Goal: Information Seeking & Learning: Find specific fact

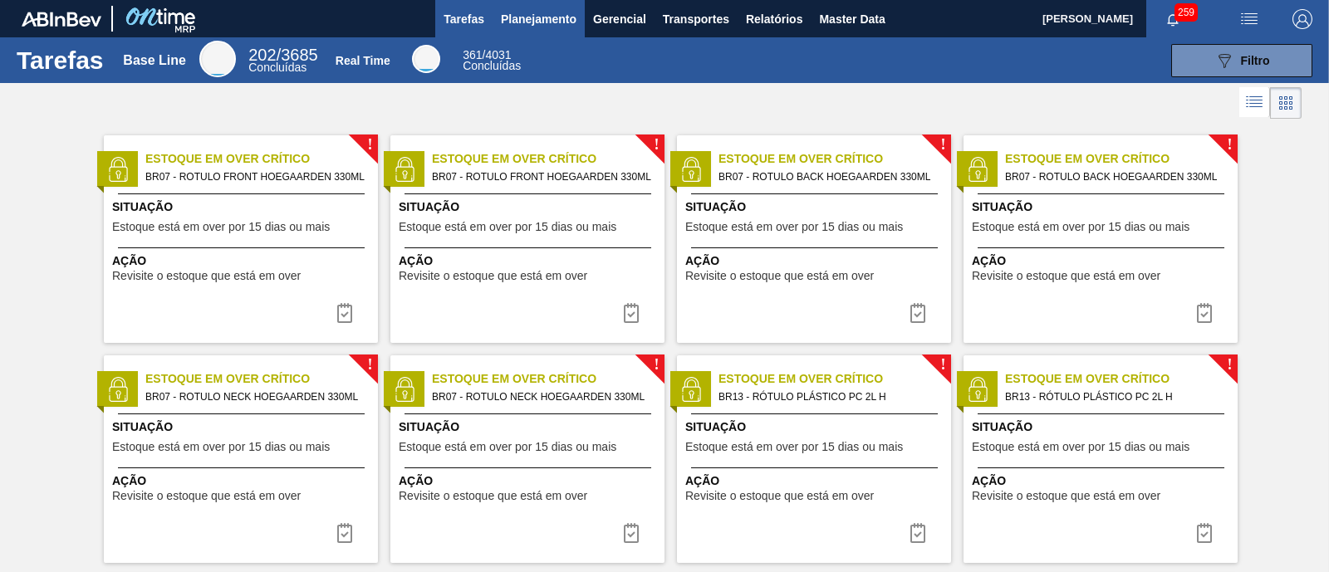
click at [536, 14] on span "Planejamento" at bounding box center [539, 19] width 76 height 20
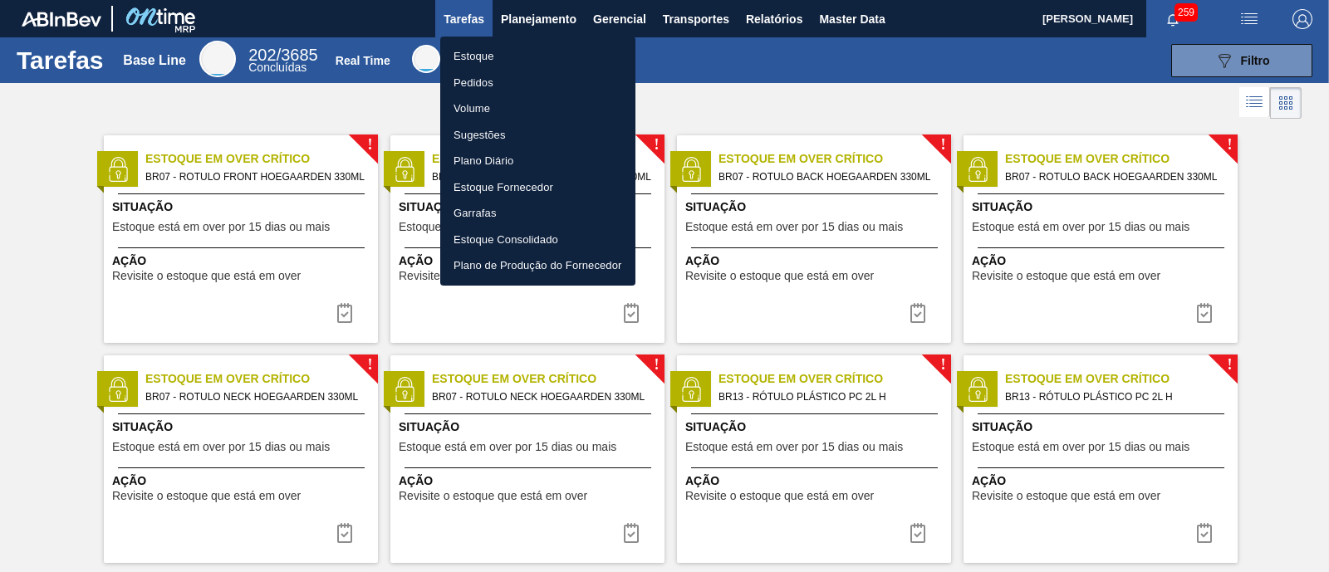
click at [501, 53] on li "Estoque" at bounding box center [537, 56] width 195 height 27
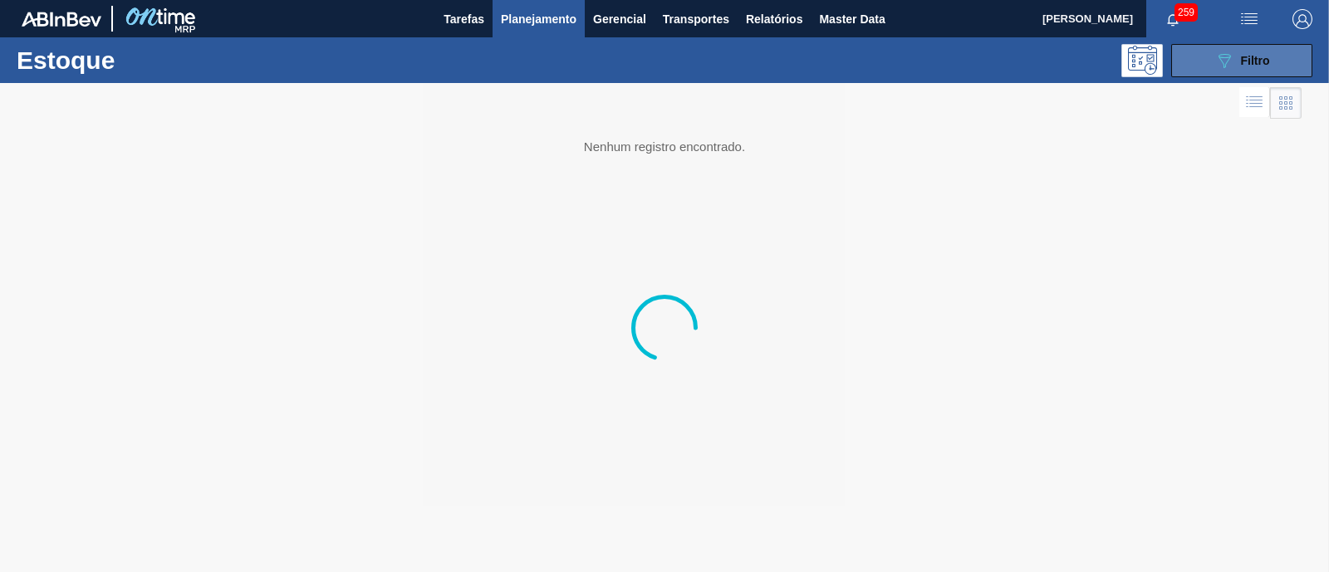
click at [1226, 54] on icon "089F7B8B-B2A5-4AFE-B5C0-19BA573D28AC" at bounding box center [1224, 61] width 20 height 20
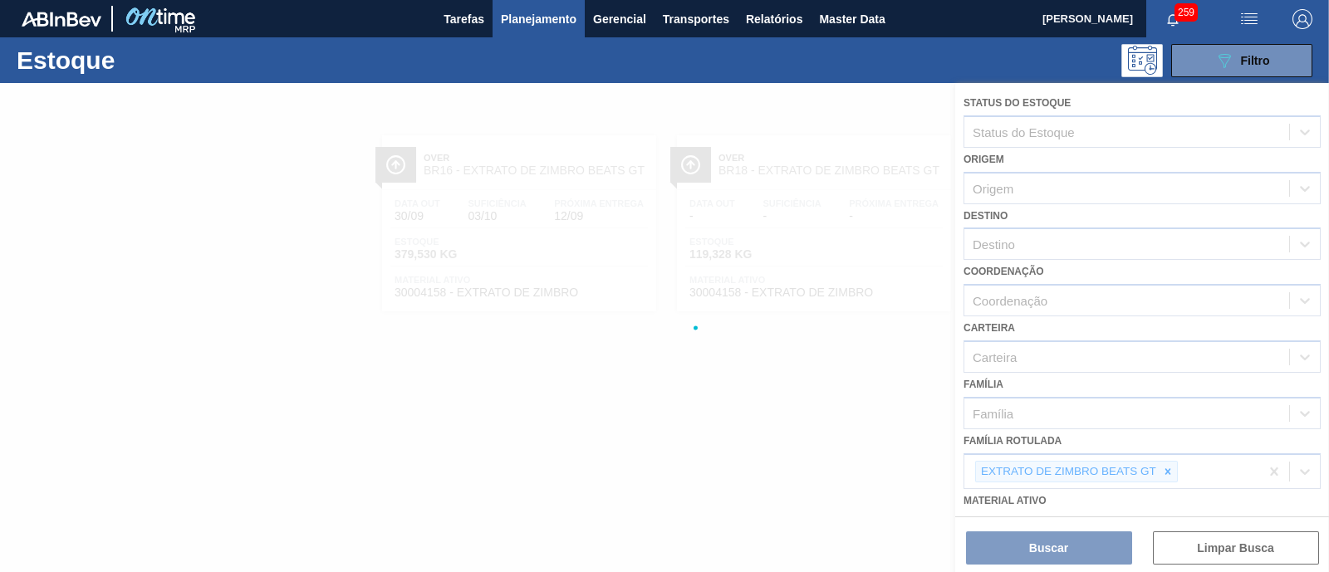
click at [1160, 468] on div at bounding box center [664, 327] width 1329 height 489
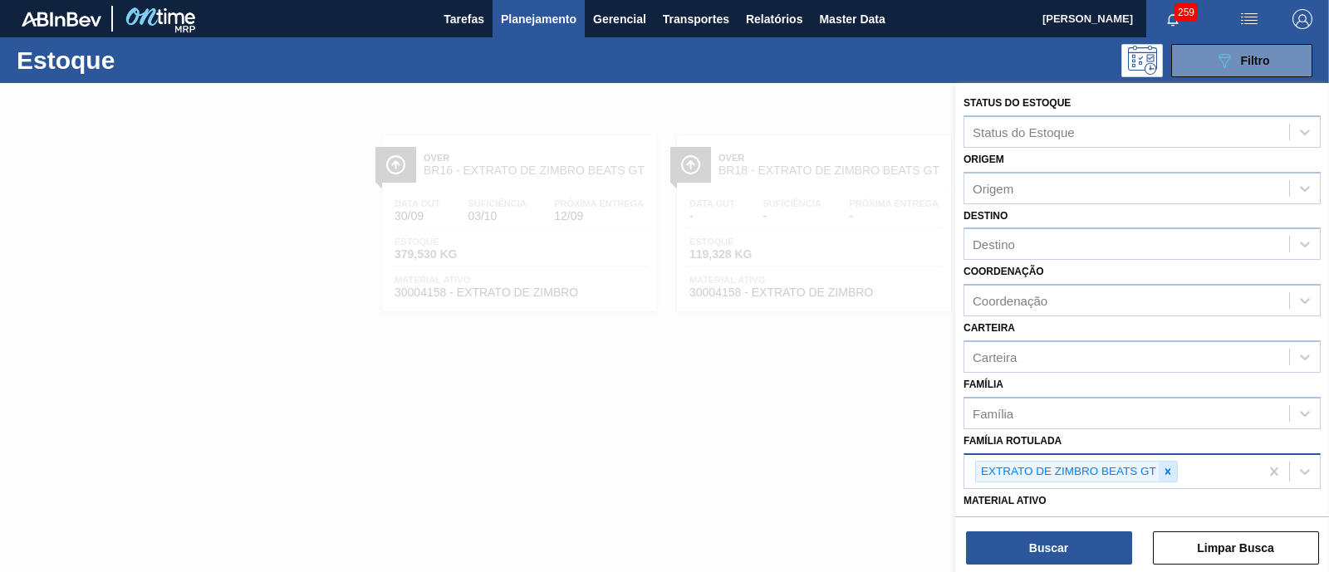
click at [1164, 462] on div at bounding box center [1168, 472] width 18 height 21
click at [1164, 461] on div "Família Rotulada" at bounding box center [1126, 470] width 325 height 24
paste Rotulada "CAIXA CARTÃO SPATEN 355ML STD"
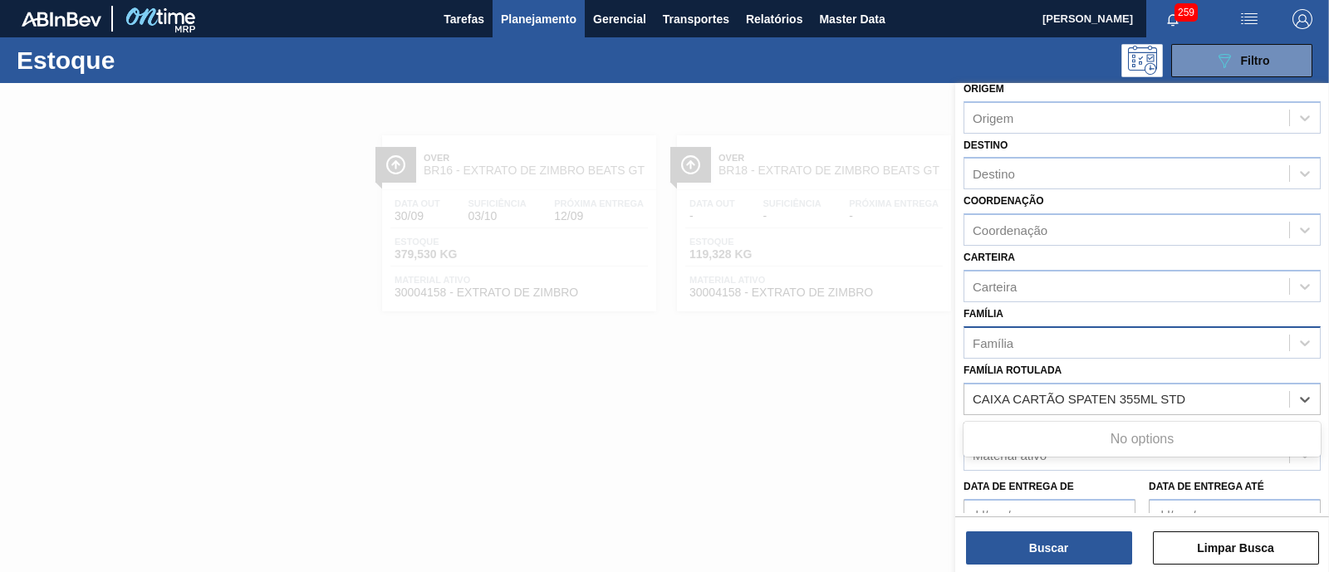
scroll to position [103, 0]
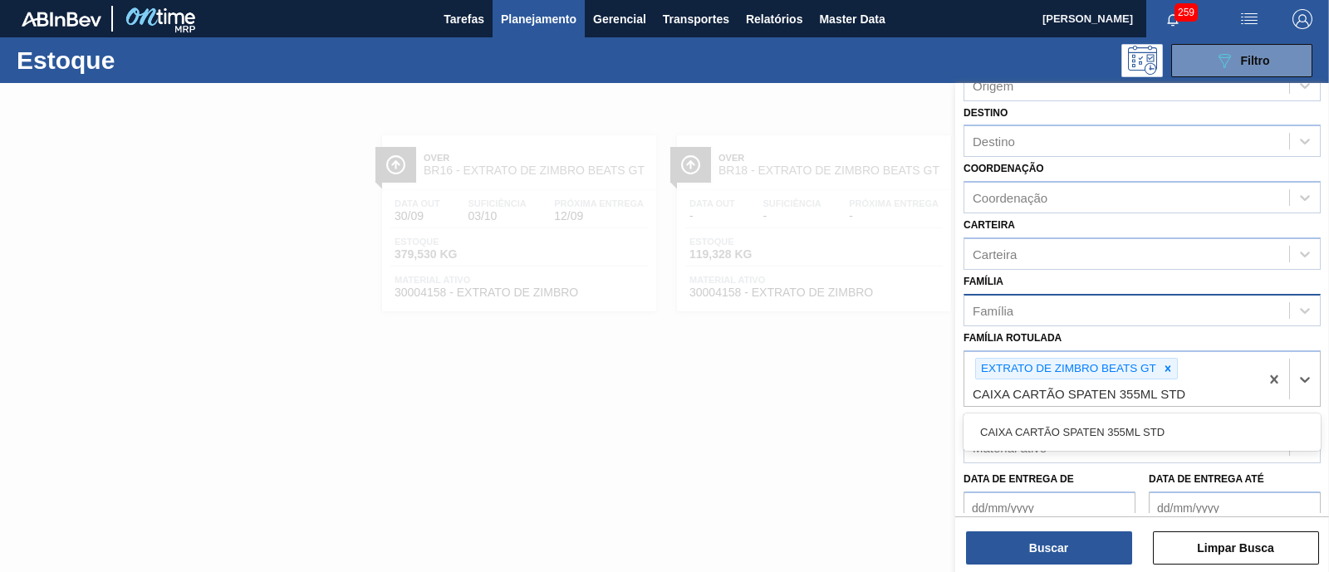
type Rotulada "CAIXA CARTÃO SPATEN 355ML STD"
click at [1170, 311] on div "Família" at bounding box center [1126, 310] width 325 height 24
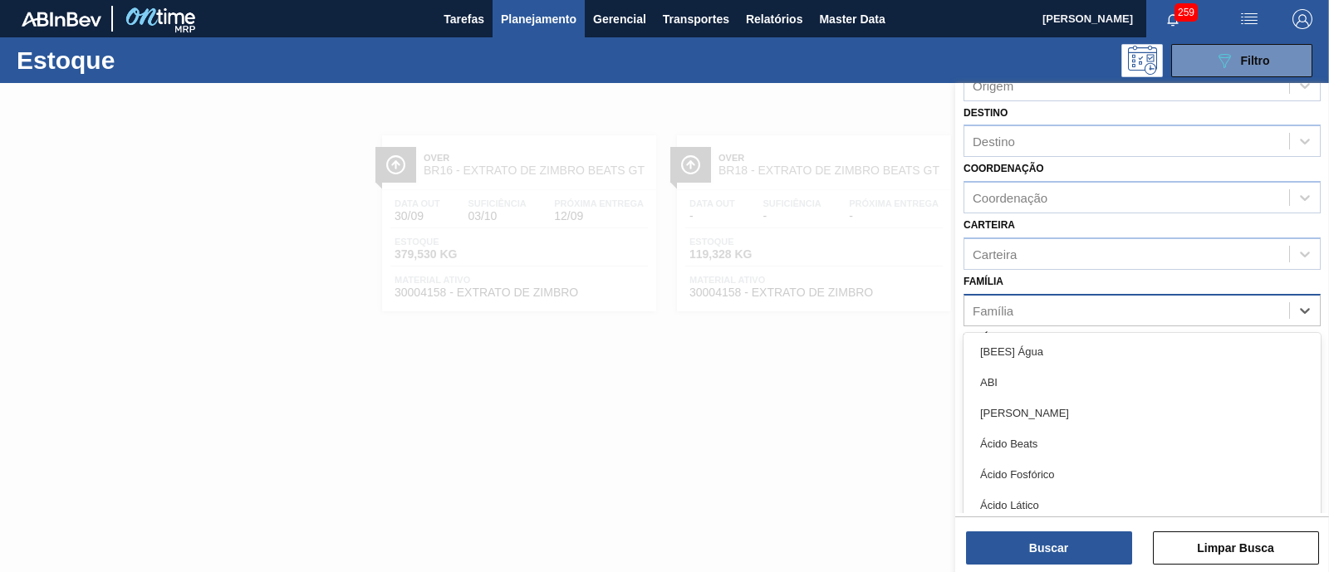
click at [1169, 320] on div "Família" at bounding box center [1141, 310] width 357 height 32
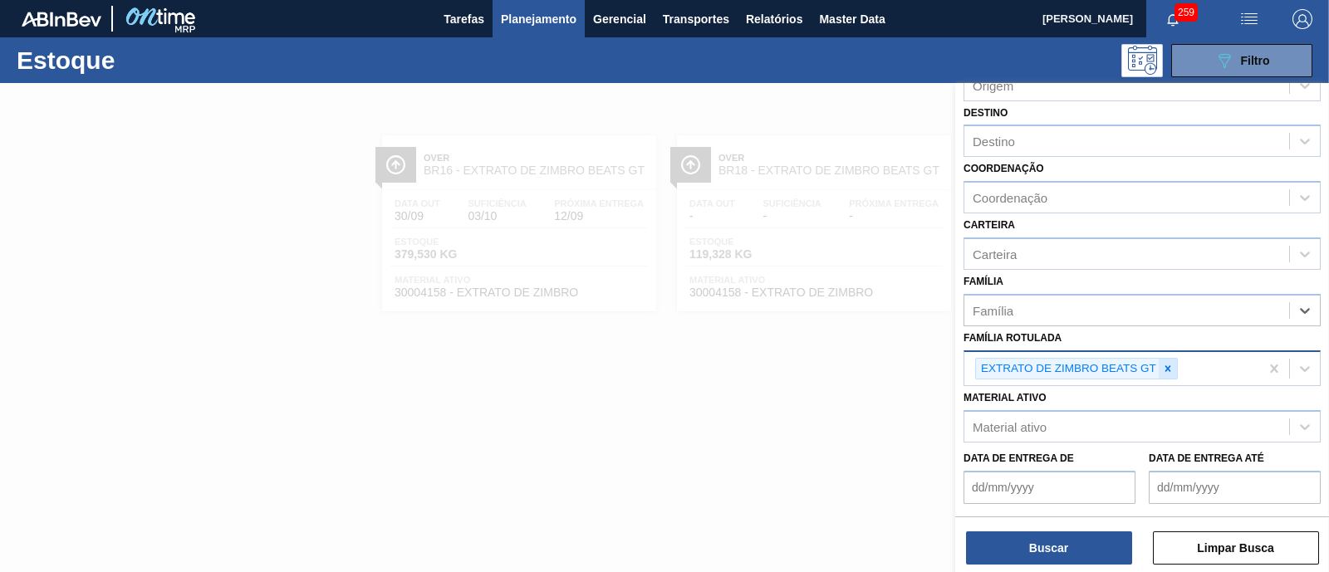
click at [1167, 366] on icon at bounding box center [1168, 369] width 12 height 12
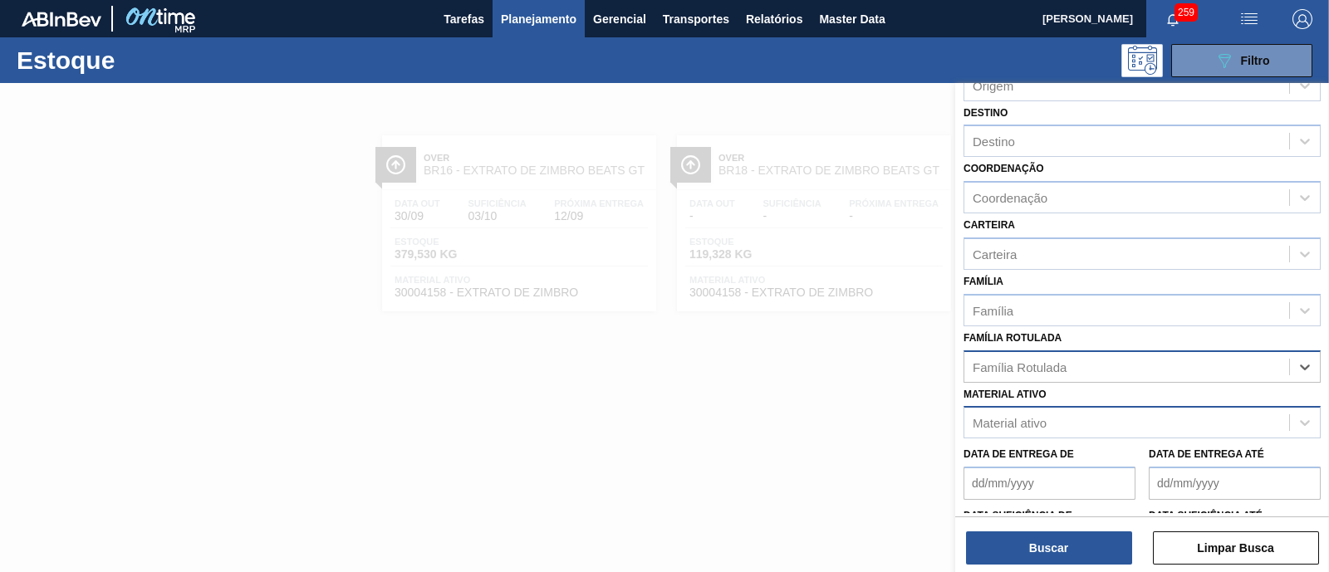
click at [1142, 419] on div "Material ativo" at bounding box center [1126, 423] width 325 height 24
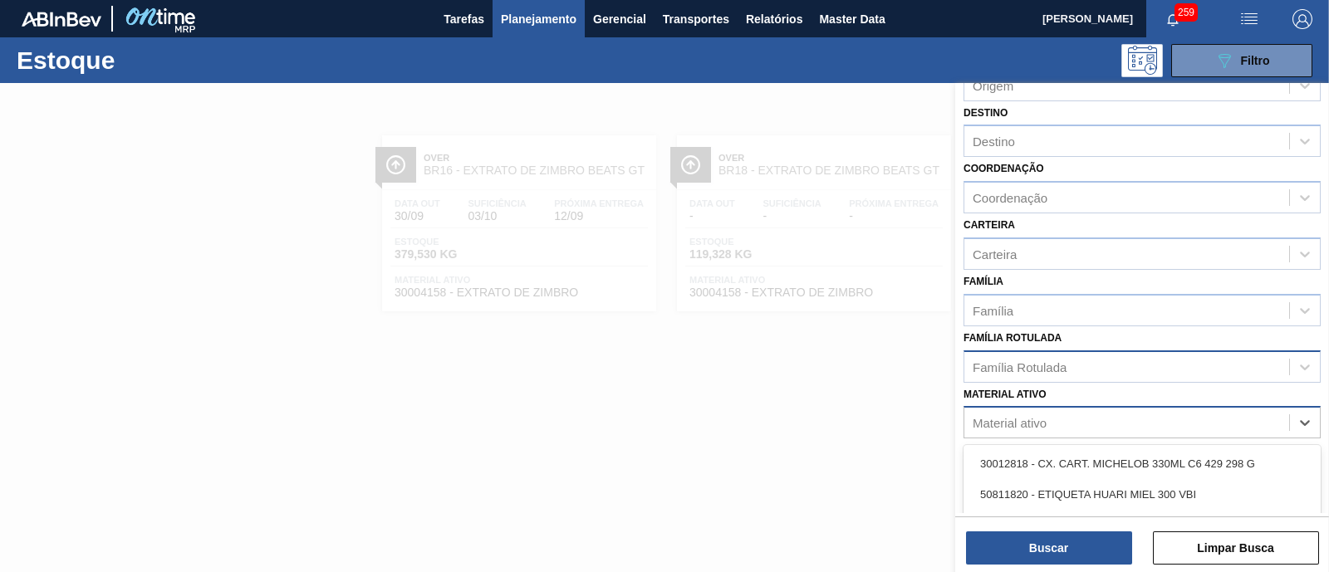
paste ativo "CAIXA CARTÃO SPATEN 355ML STD"
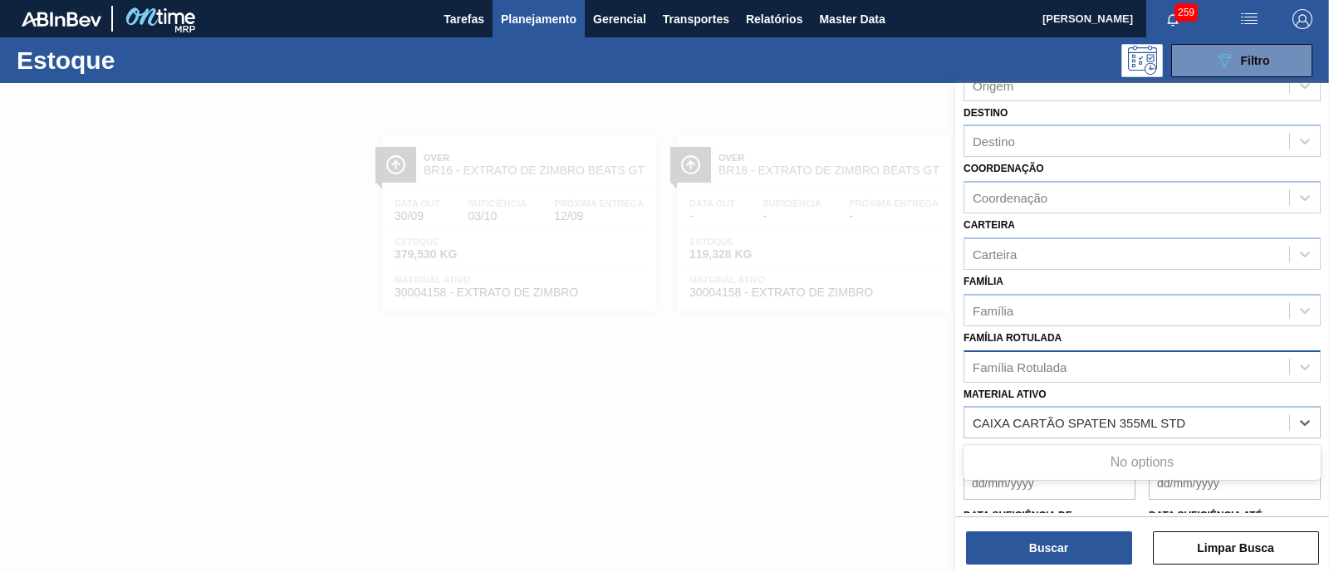
type ativo "CAIXA CARTÃO SPATEN 355ML STD"
click at [1184, 383] on div "Material ativo Use Up and Down to choose options, press Enter to select the cur…" at bounding box center [1141, 411] width 357 height 56
click at [1181, 363] on div "Família Rotulada" at bounding box center [1126, 367] width 325 height 24
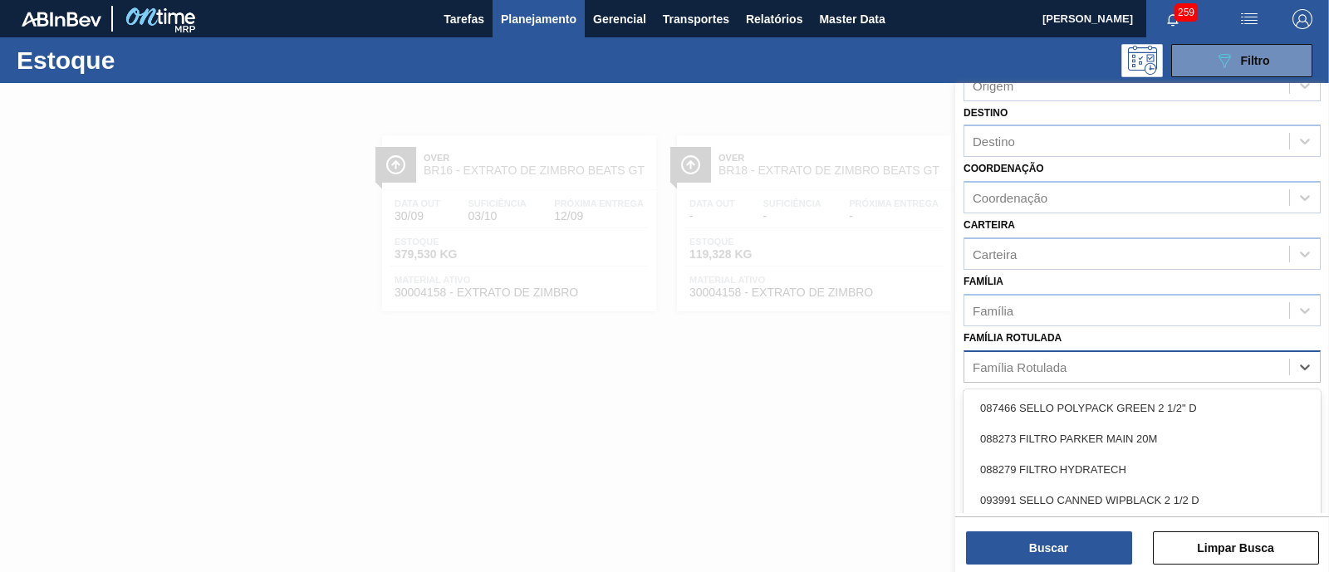
paste Rotulada "CAIXA CARTÃO SPATEN 355ML STD"
type Rotulada "CAIXA CARTÃO SPATEN 355ML STD"
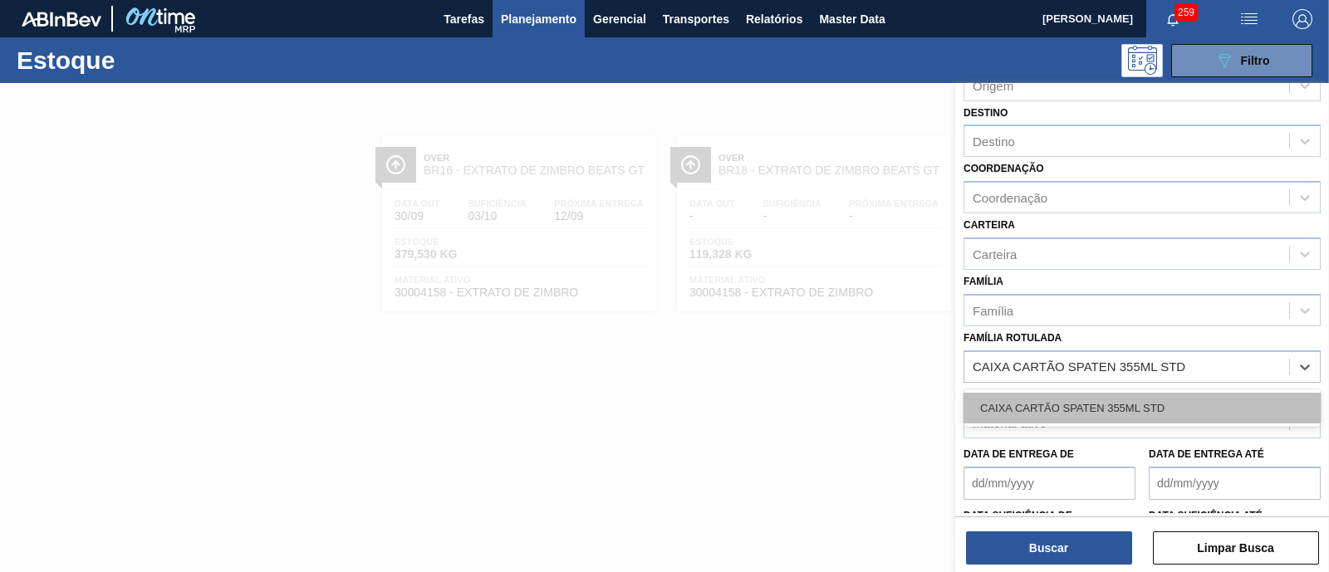
click at [1147, 401] on div "CAIXA CARTÃO SPATEN 355ML STD" at bounding box center [1141, 408] width 357 height 31
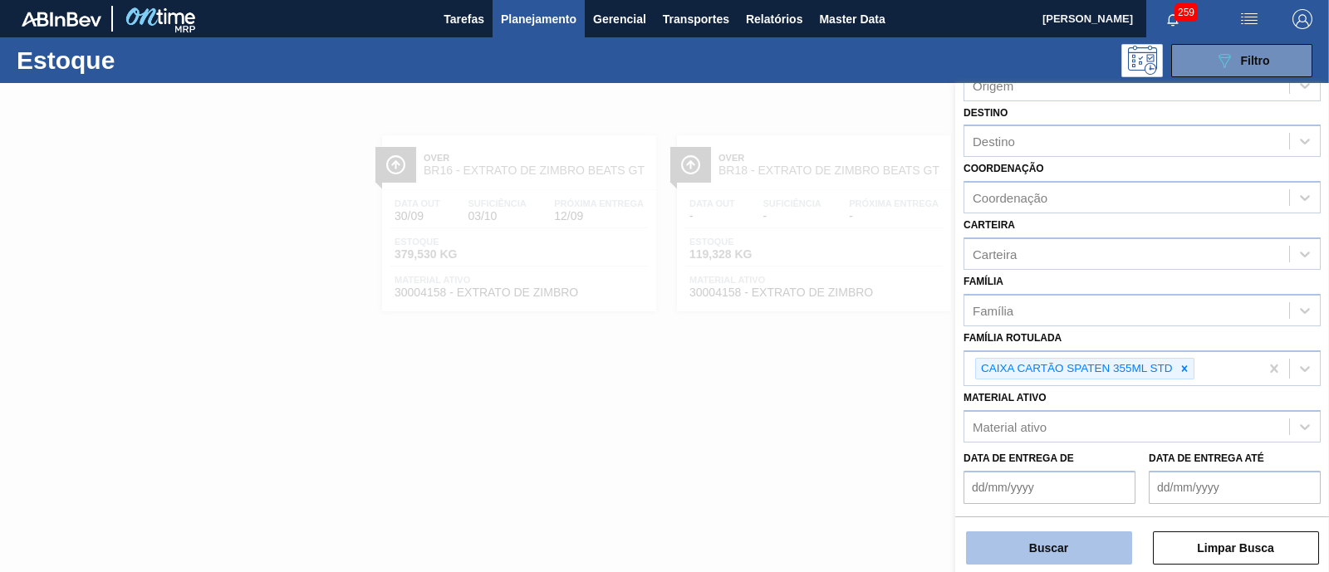
click at [1081, 541] on button "Buscar" at bounding box center [1049, 548] width 166 height 33
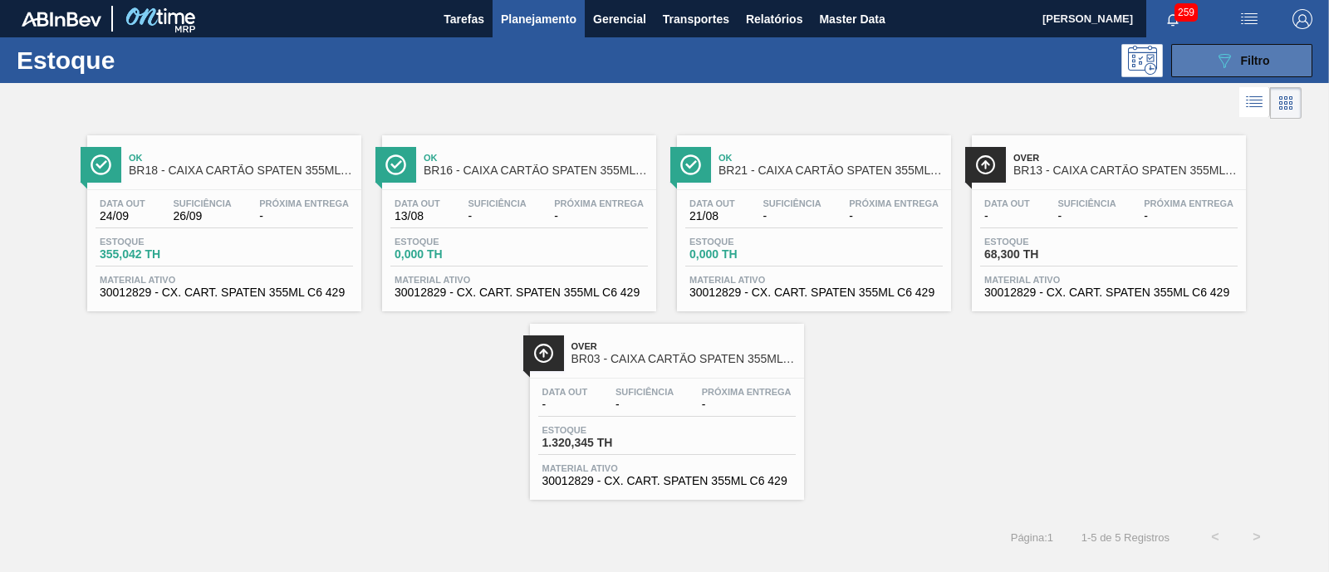
click at [1227, 66] on icon "089F7B8B-B2A5-4AFE-B5C0-19BA573D28AC" at bounding box center [1224, 61] width 20 height 20
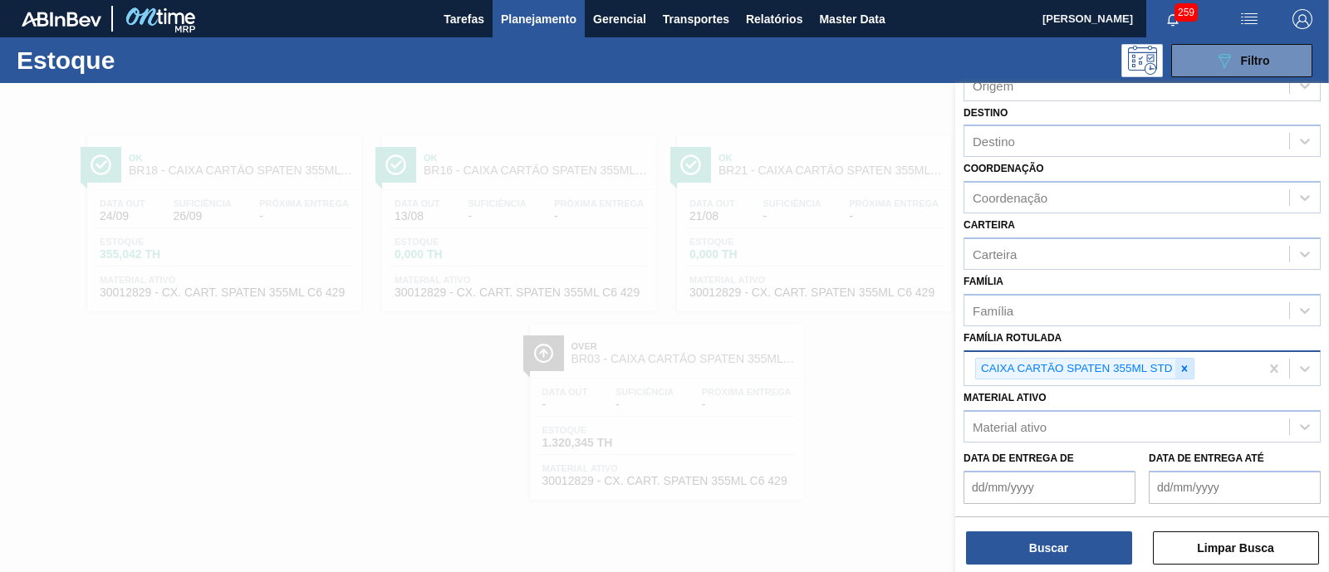
click at [1184, 363] on icon at bounding box center [1185, 369] width 12 height 12
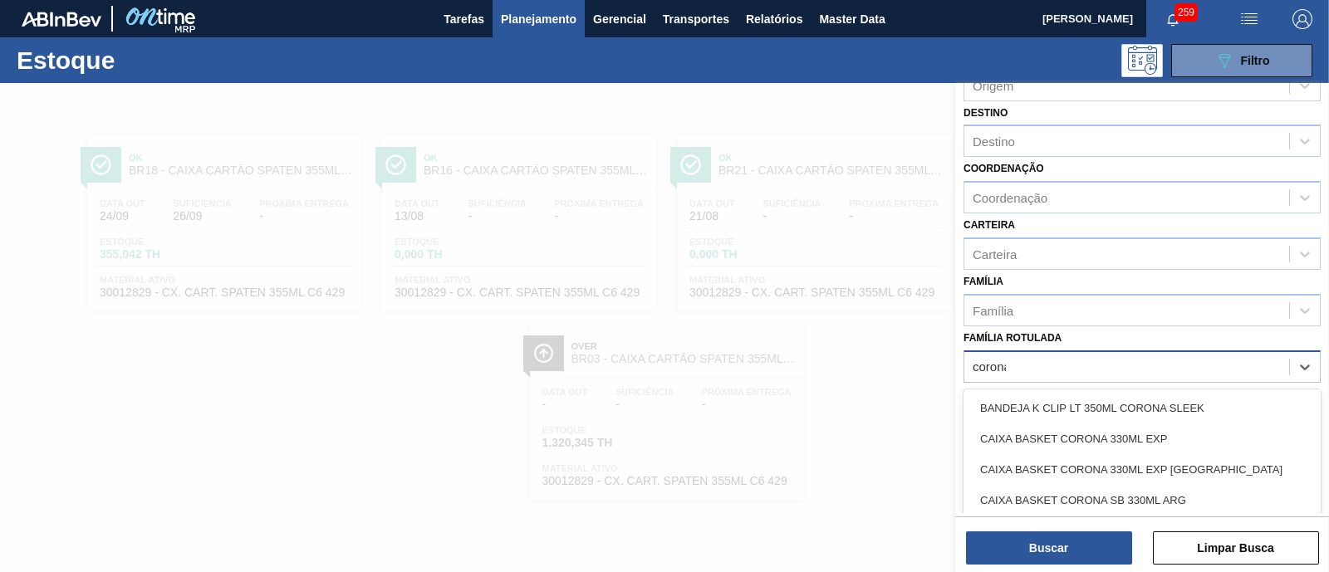
type Rotulada "corona"
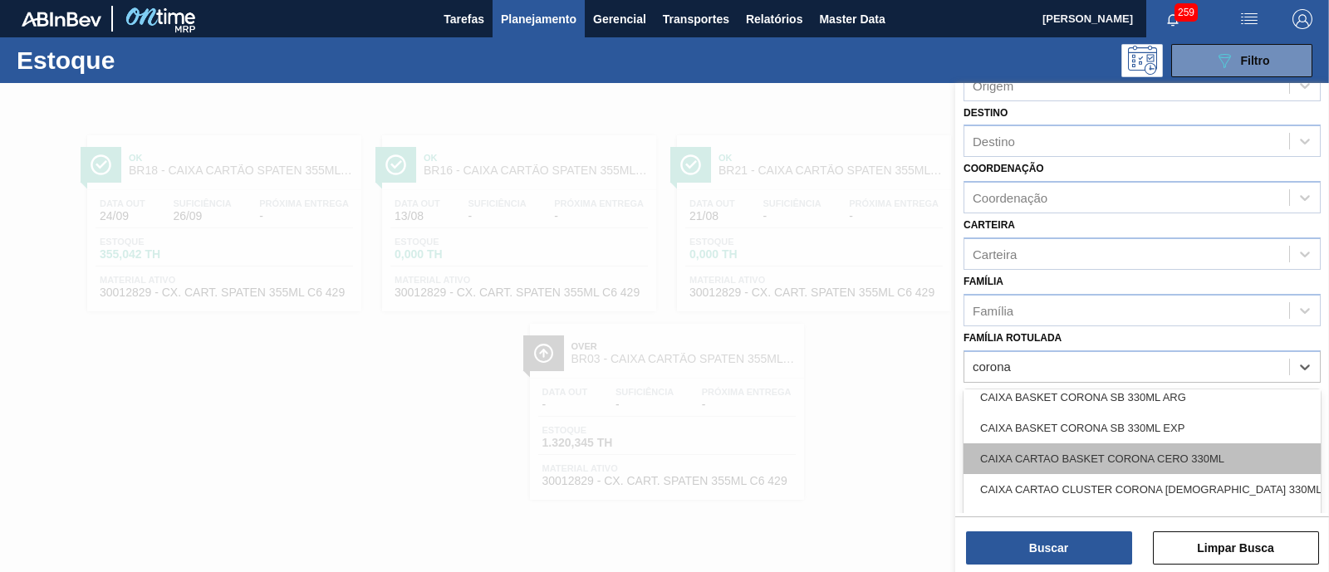
scroll to position [207, 0]
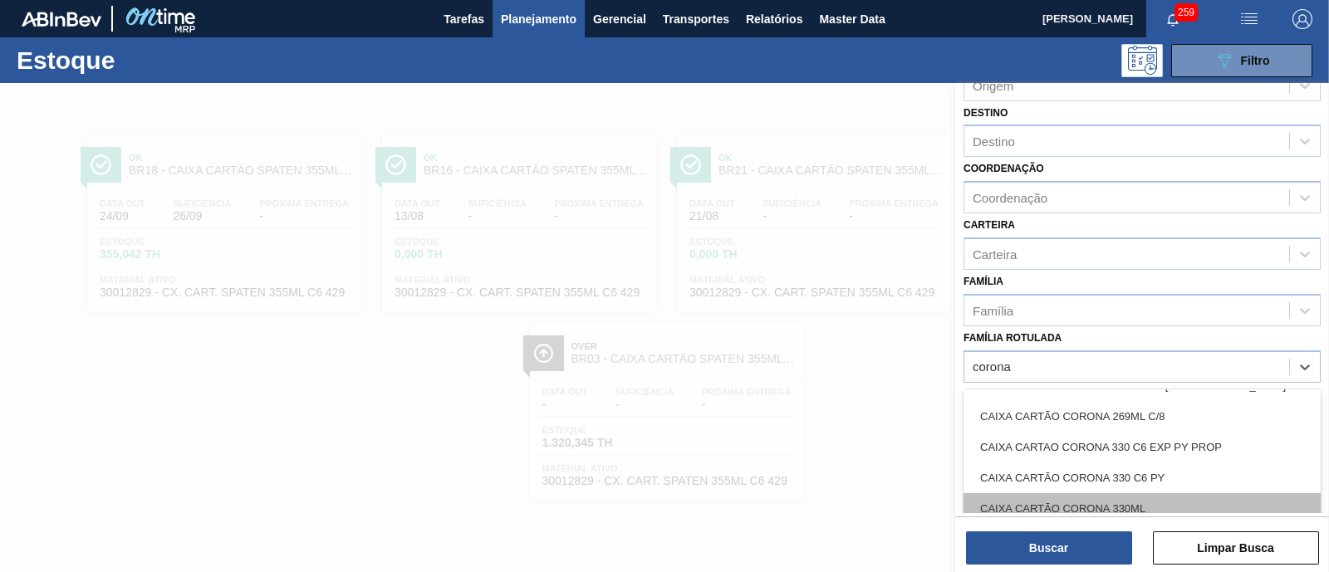
click at [1167, 494] on div "CAIXA CARTÃO CORONA 330ML" at bounding box center [1141, 508] width 357 height 31
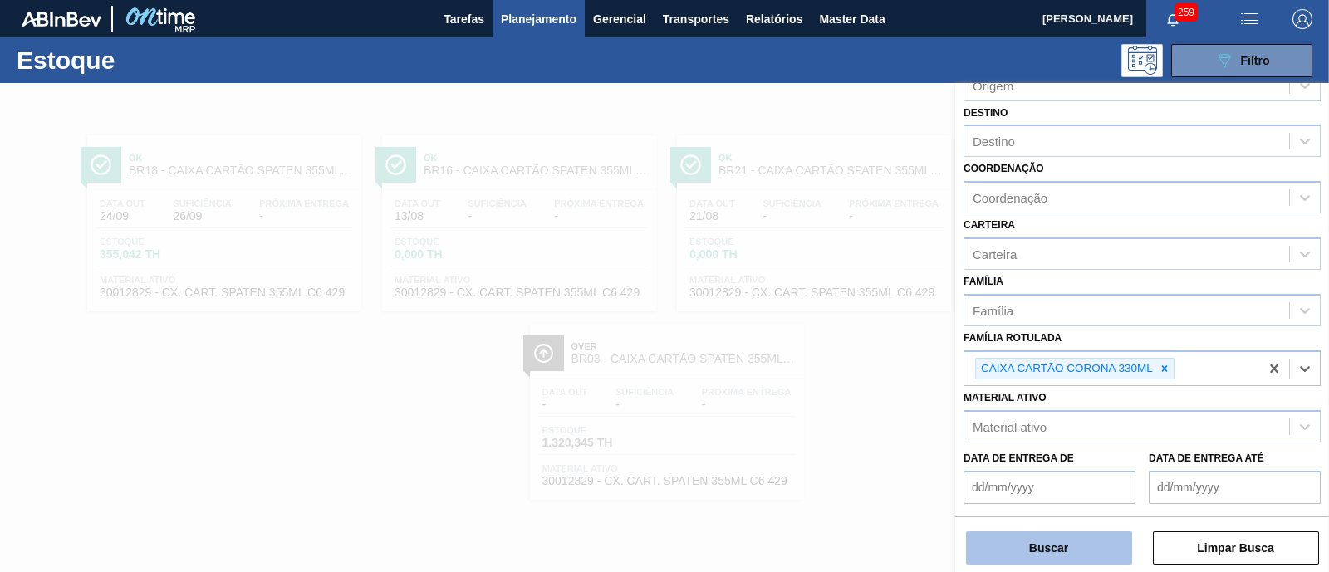
click at [1093, 536] on button "Buscar" at bounding box center [1049, 548] width 166 height 33
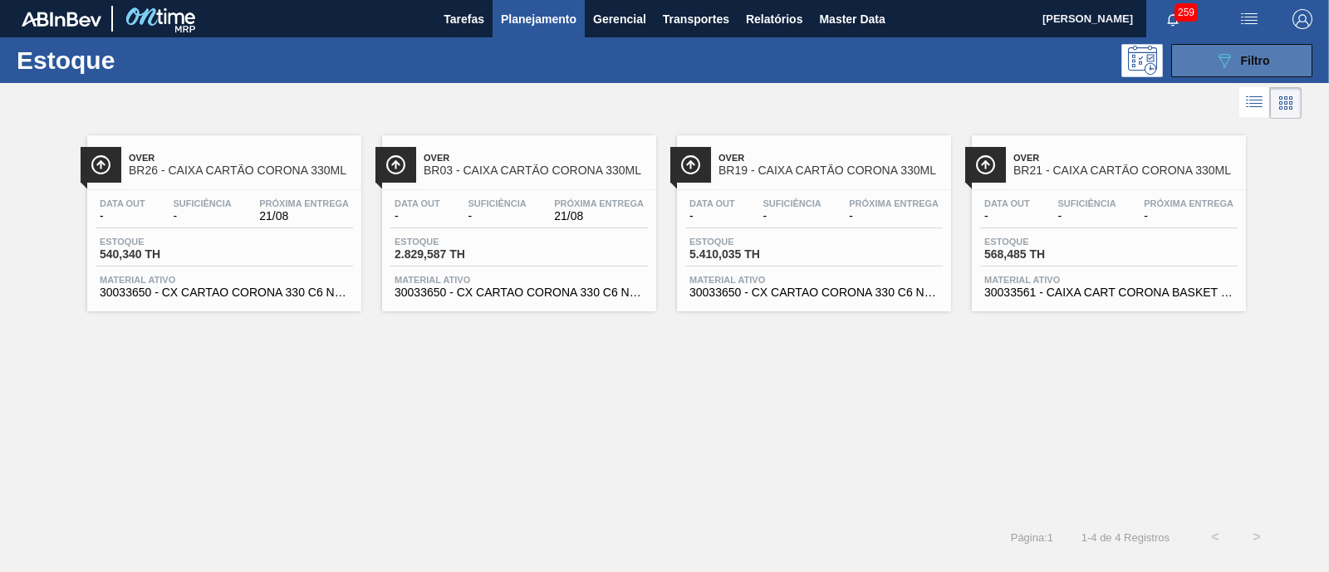
click at [1250, 61] on span "Filtro" at bounding box center [1255, 60] width 29 height 13
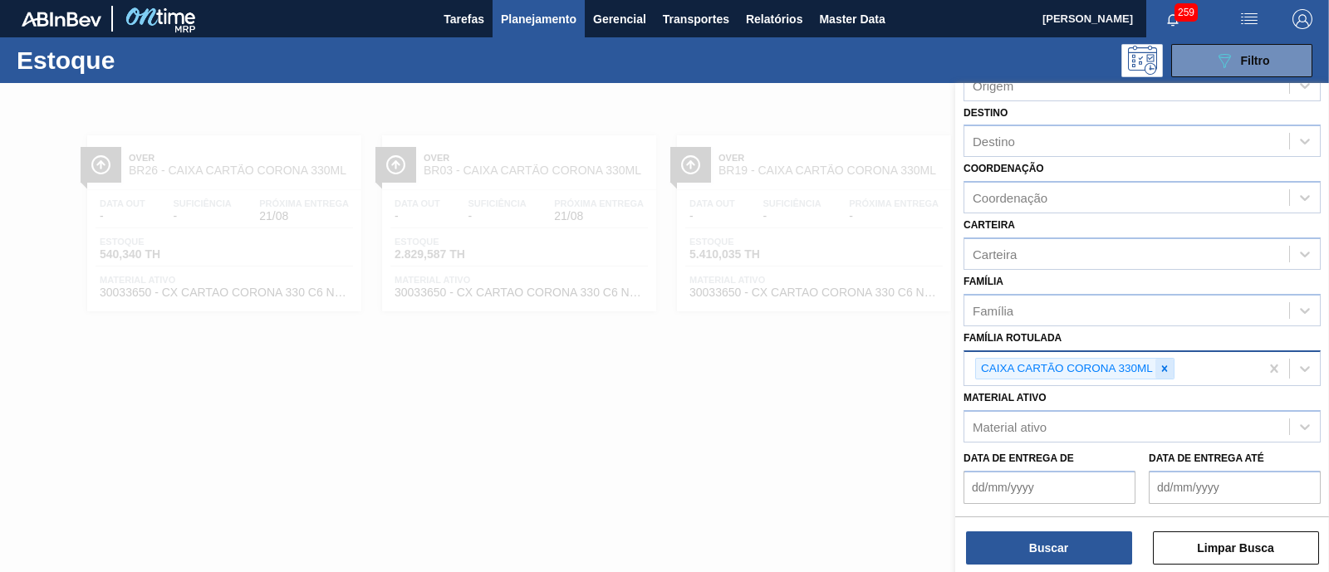
click at [1167, 363] on icon at bounding box center [1165, 369] width 12 height 12
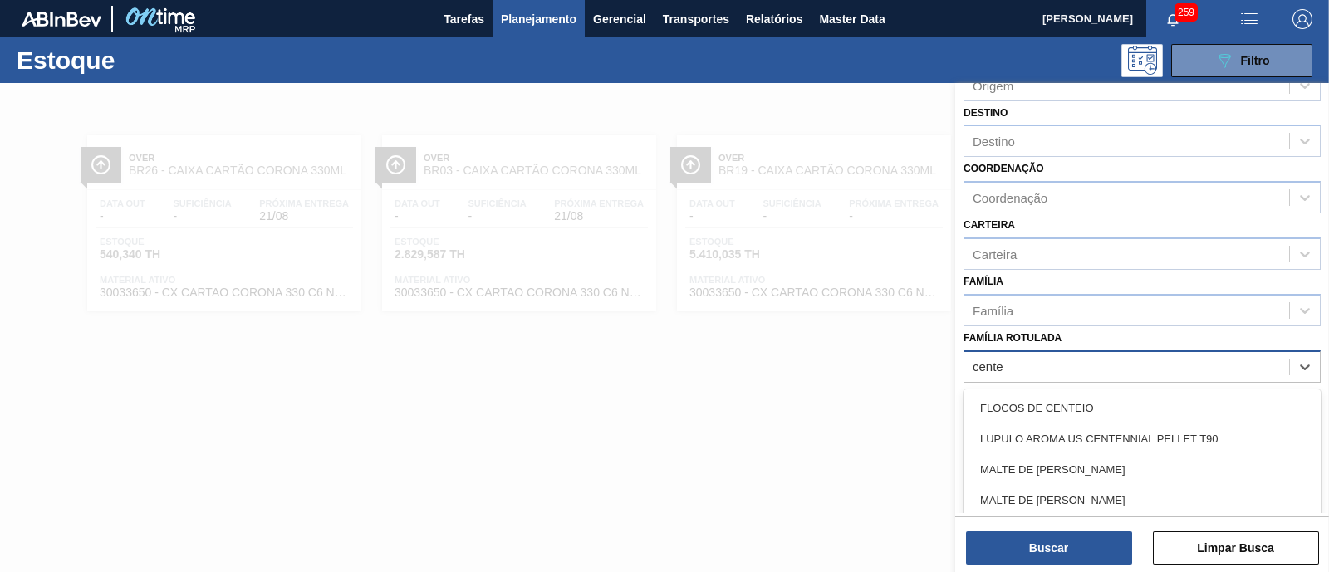
type Rotulada "cente"
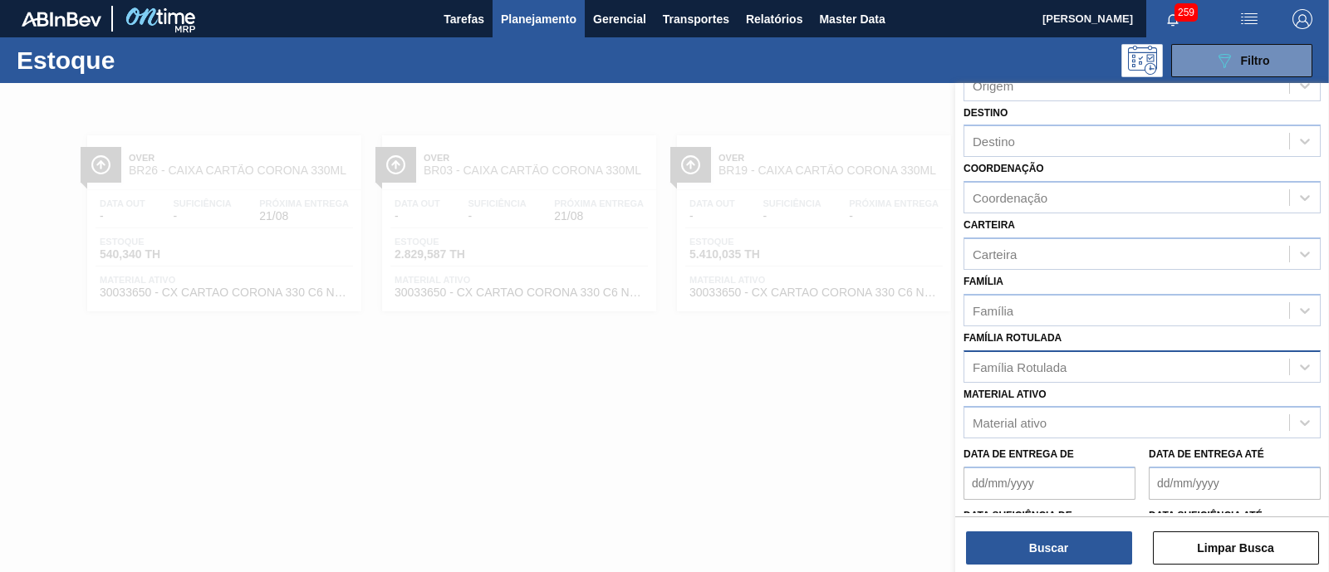
click at [1197, 330] on div "Família Rotulada Família Rotulada" at bounding box center [1141, 354] width 357 height 56
click at [1100, 411] on div "Material ativo" at bounding box center [1126, 423] width 325 height 24
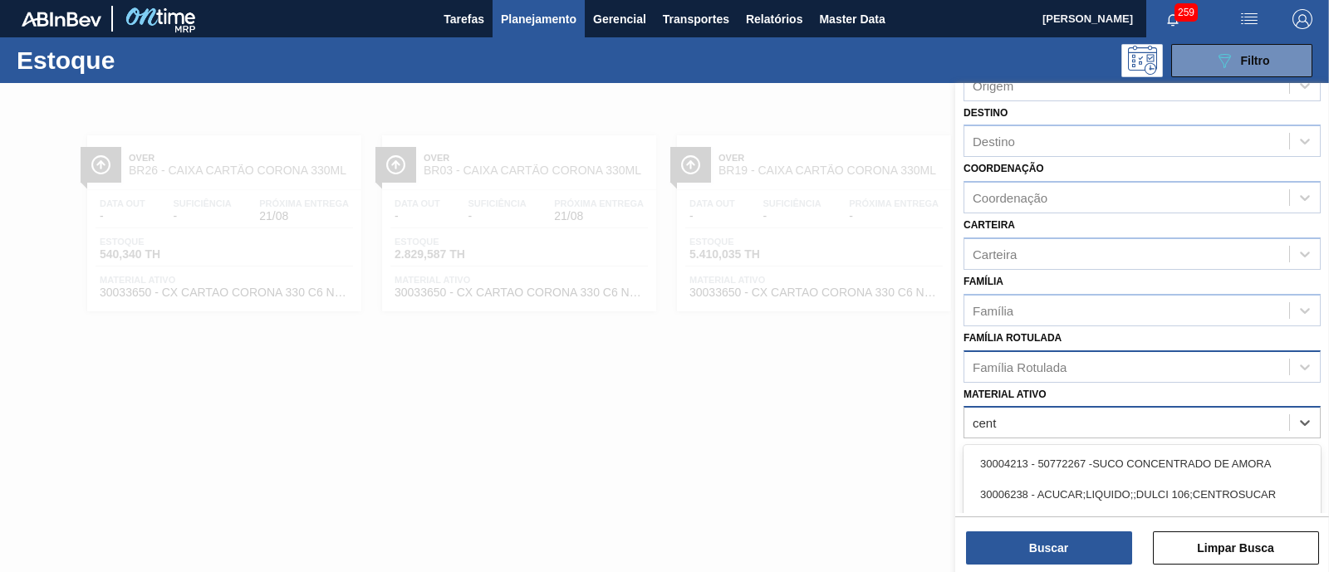
type ativo "cente"
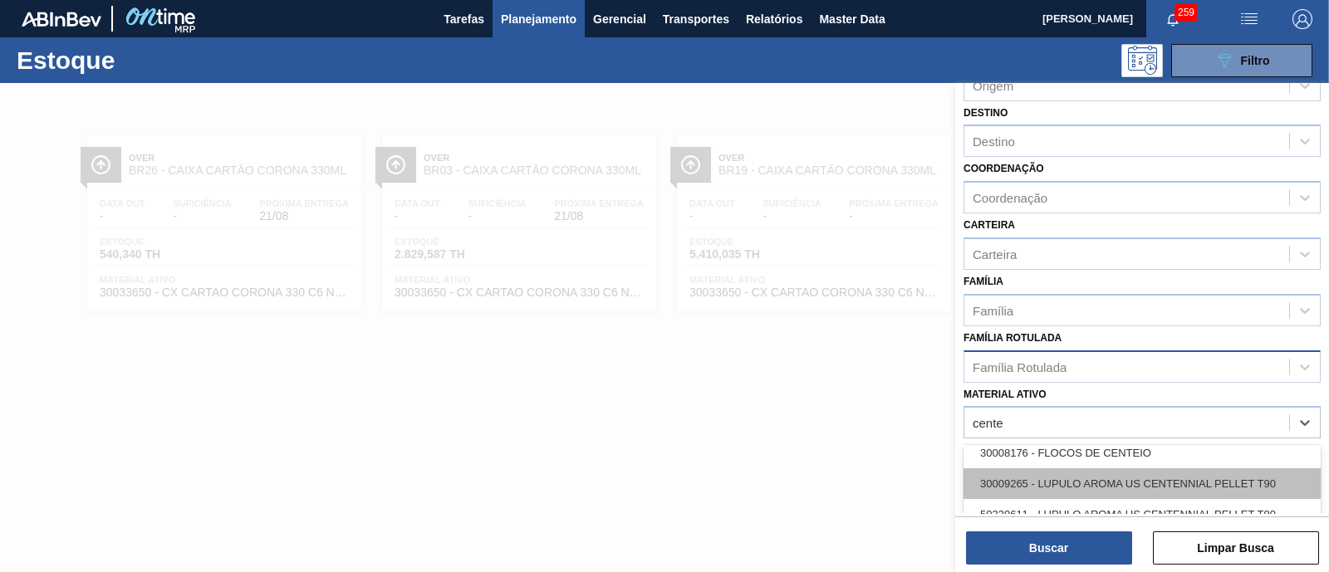
scroll to position [0, 0]
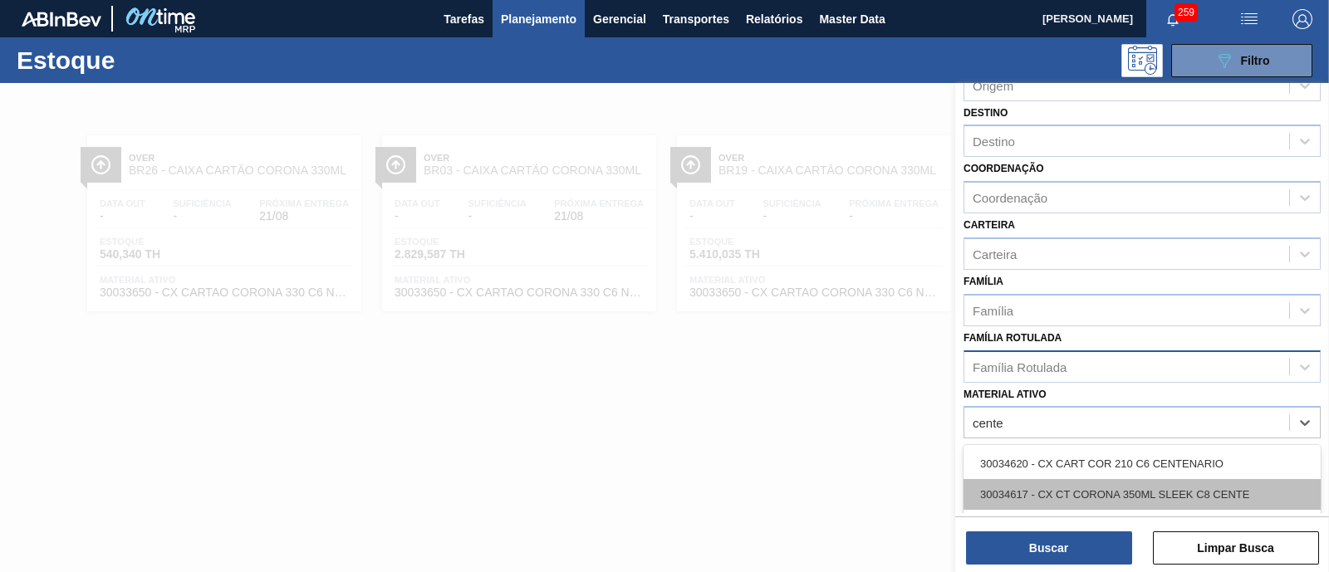
click at [1207, 489] on div "30034617 - CX CT CORONA 350ML SLEEK C8 CENTE" at bounding box center [1141, 494] width 357 height 31
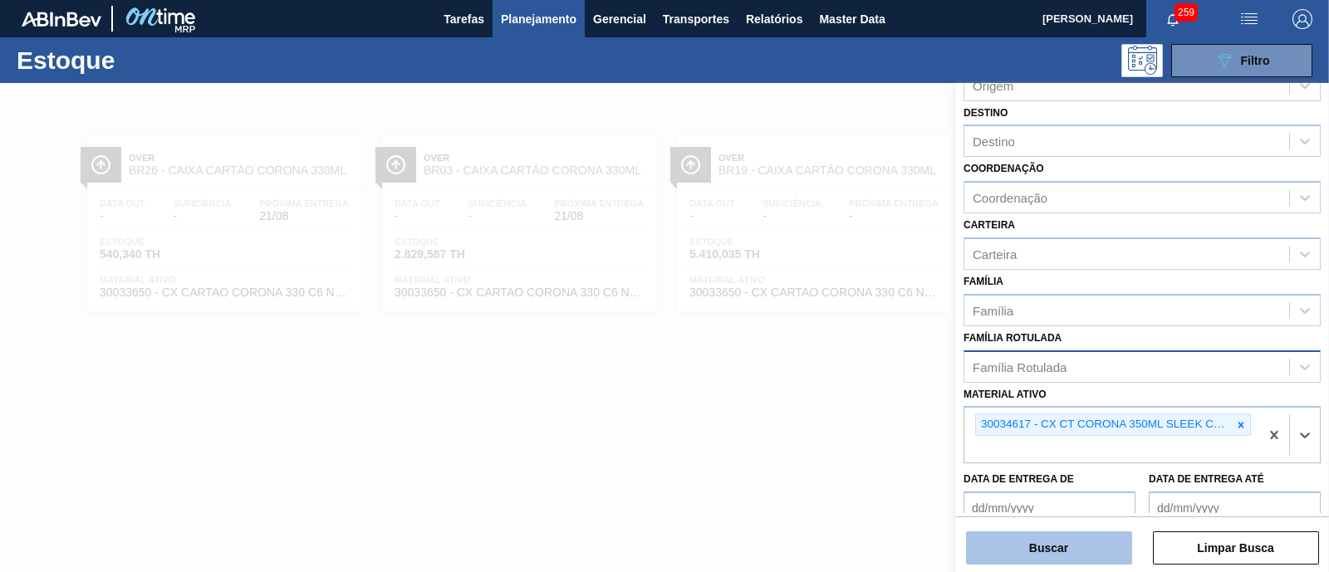
click at [1113, 542] on button "Buscar" at bounding box center [1049, 548] width 166 height 33
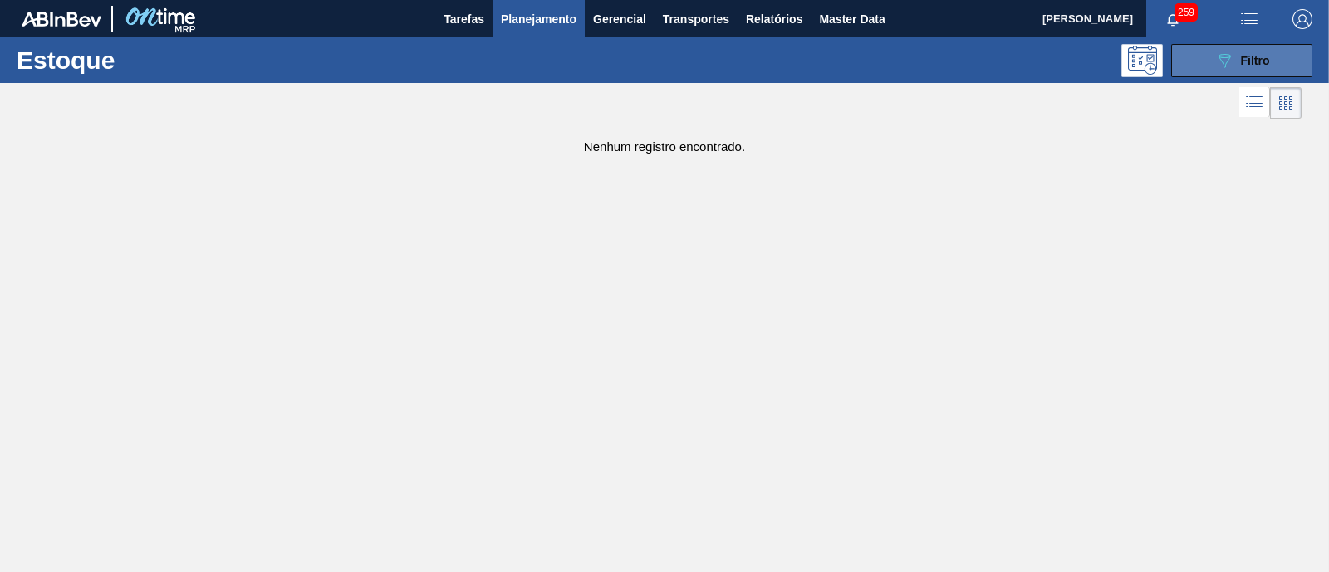
click at [1247, 57] on span "Filtro" at bounding box center [1255, 60] width 29 height 13
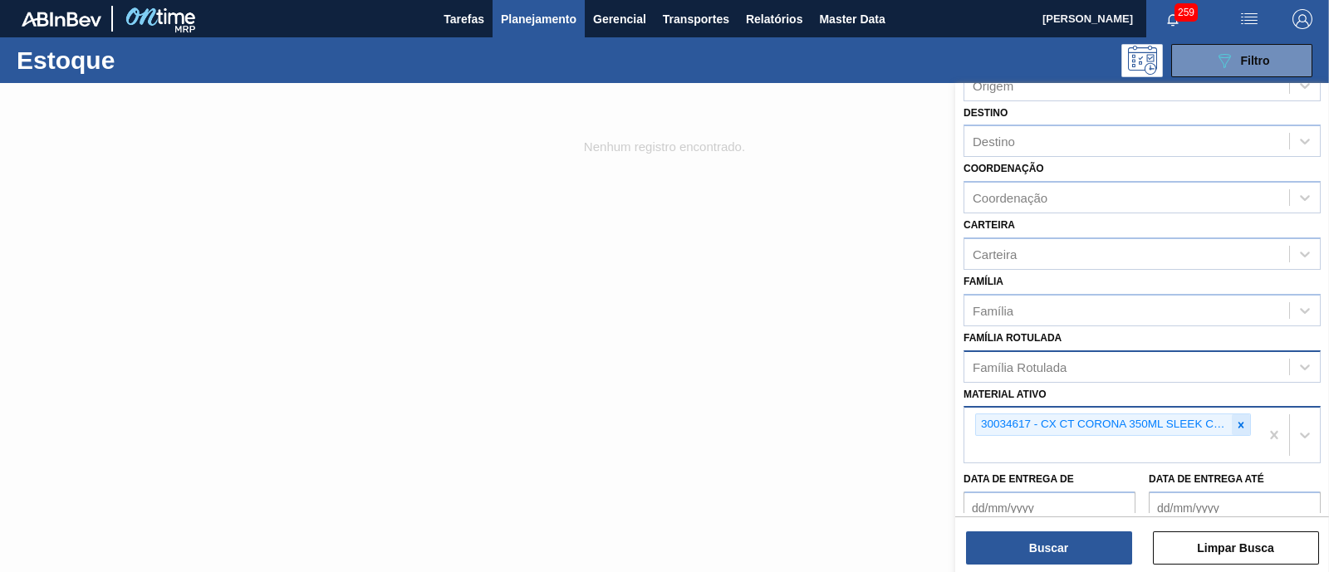
click at [1238, 422] on icon at bounding box center [1241, 425] width 6 height 6
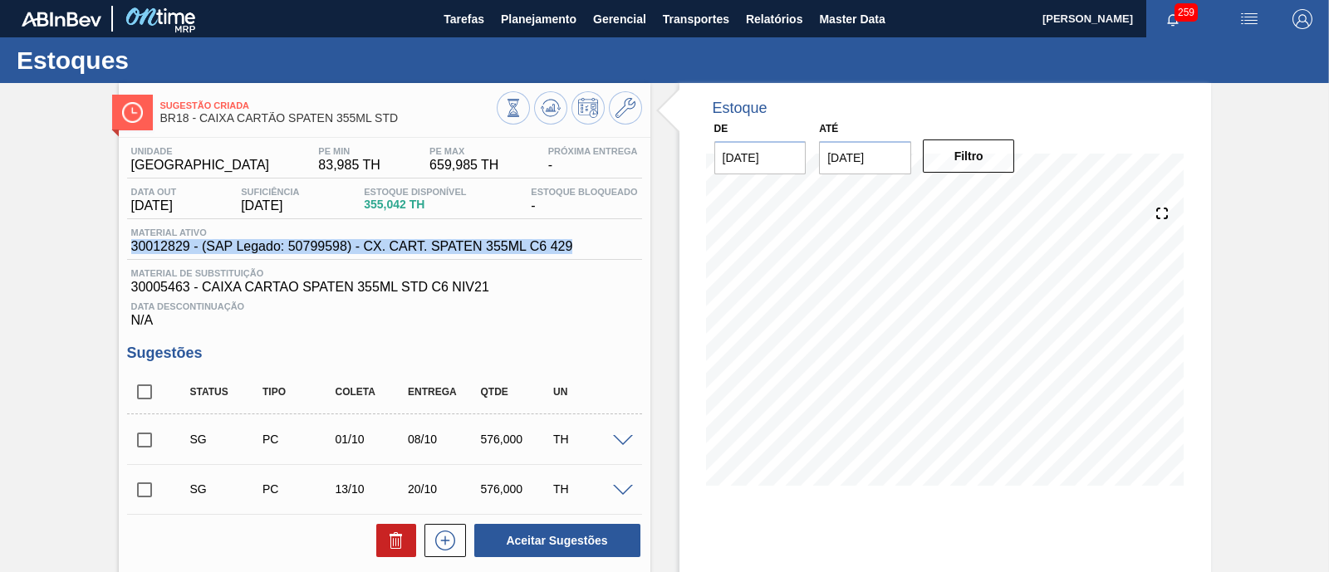
drag, startPoint x: 133, startPoint y: 246, endPoint x: 619, endPoint y: 241, distance: 485.9
click at [619, 241] on div "Material ativo 30012829 - (SAP Legado: 50799598) - CX. CART. SPATEN 355ML C6 429" at bounding box center [384, 244] width 515 height 32
click at [635, 113] on button at bounding box center [625, 107] width 33 height 33
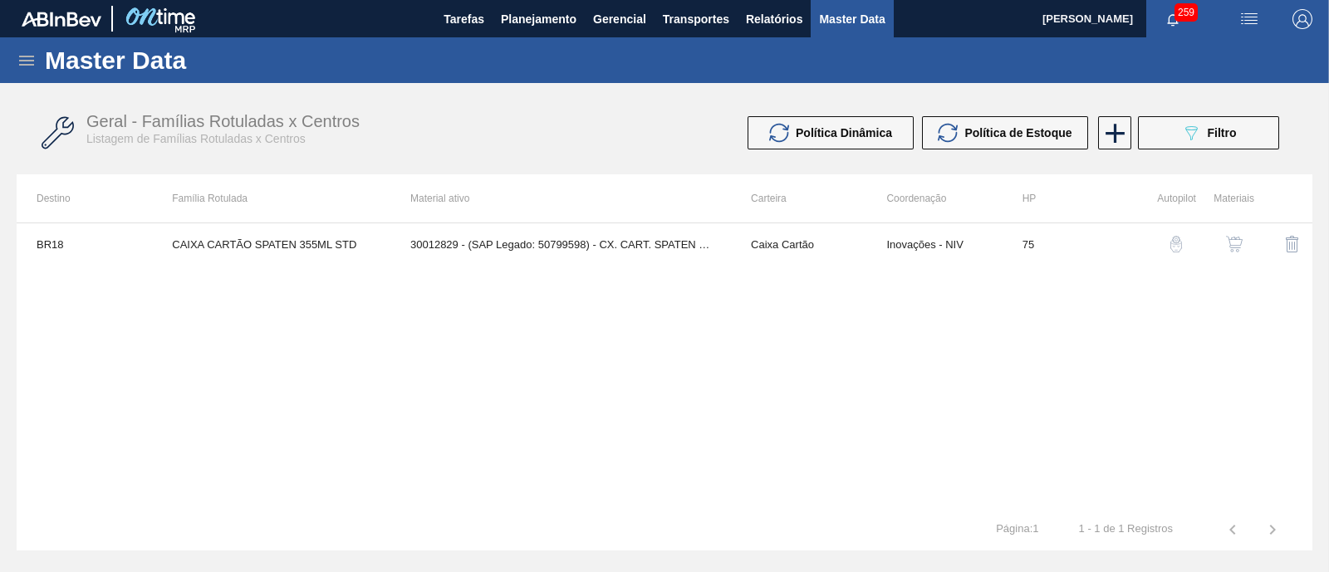
click at [1233, 246] on img "button" at bounding box center [1234, 244] width 17 height 17
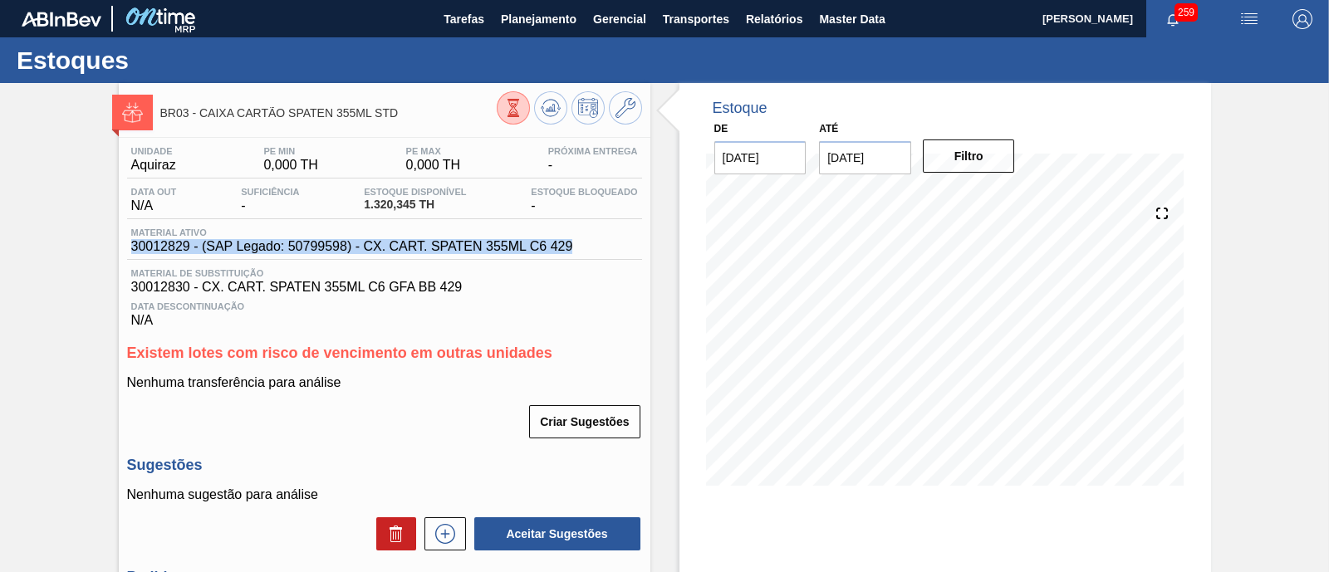
drag, startPoint x: 130, startPoint y: 249, endPoint x: 610, endPoint y: 244, distance: 480.9
click at [610, 244] on div "Material ativo 30012829 - (SAP Legado: 50799598) - CX. CART. SPATEN 355ML C6 429" at bounding box center [384, 244] width 515 height 32
click at [517, 110] on icon at bounding box center [513, 108] width 18 height 18
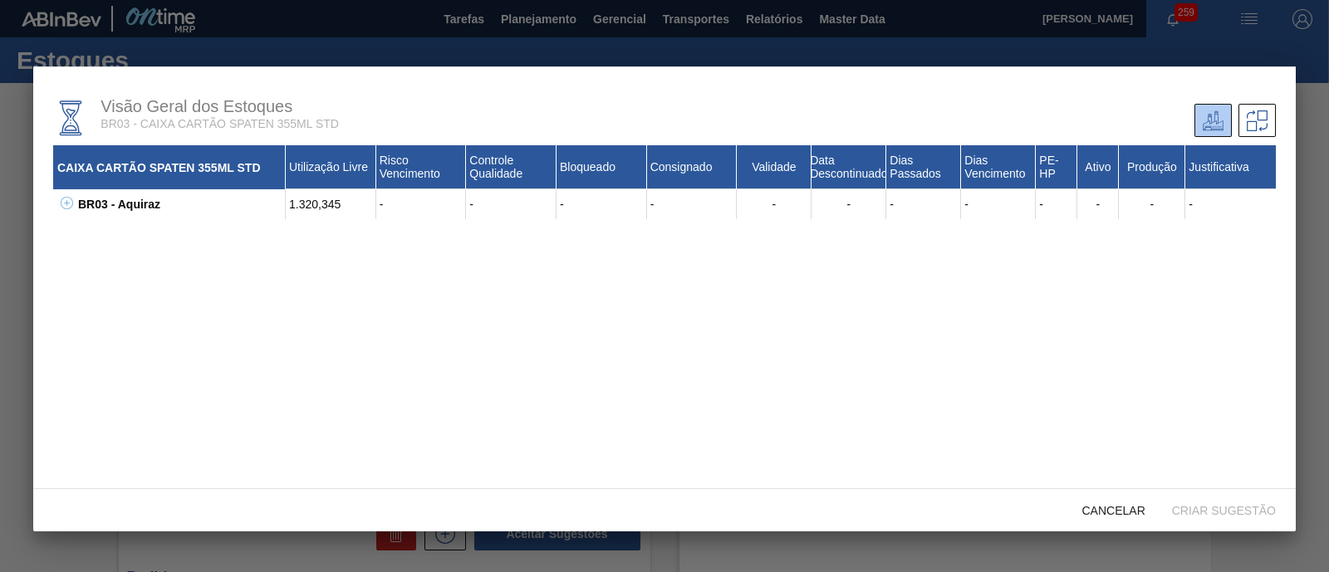
click at [66, 206] on icon at bounding box center [67, 203] width 12 height 12
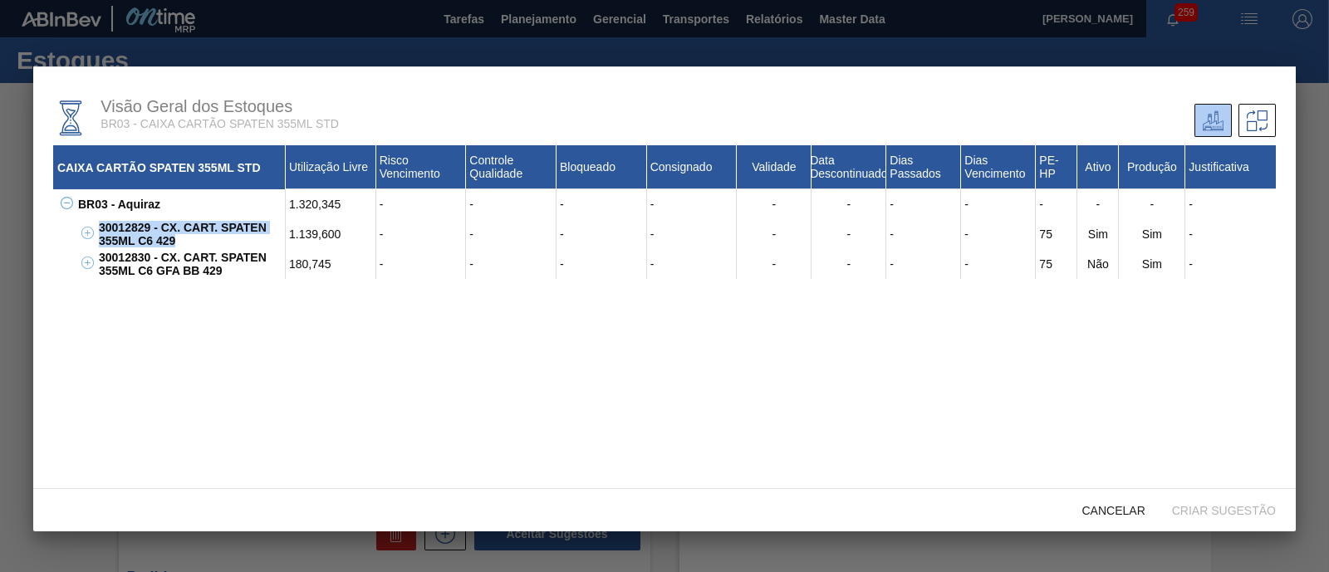
drag, startPoint x: 181, startPoint y: 242, endPoint x: 98, endPoint y: 231, distance: 83.8
click at [98, 231] on div "30012829 - CX. CART. SPATEN 355ML C6 429" at bounding box center [190, 234] width 191 height 30
copy div "30012829 - CX. CART. SPATEN 355ML C6 429"
click at [1095, 509] on span "Cancelar" at bounding box center [1114, 510] width 90 height 13
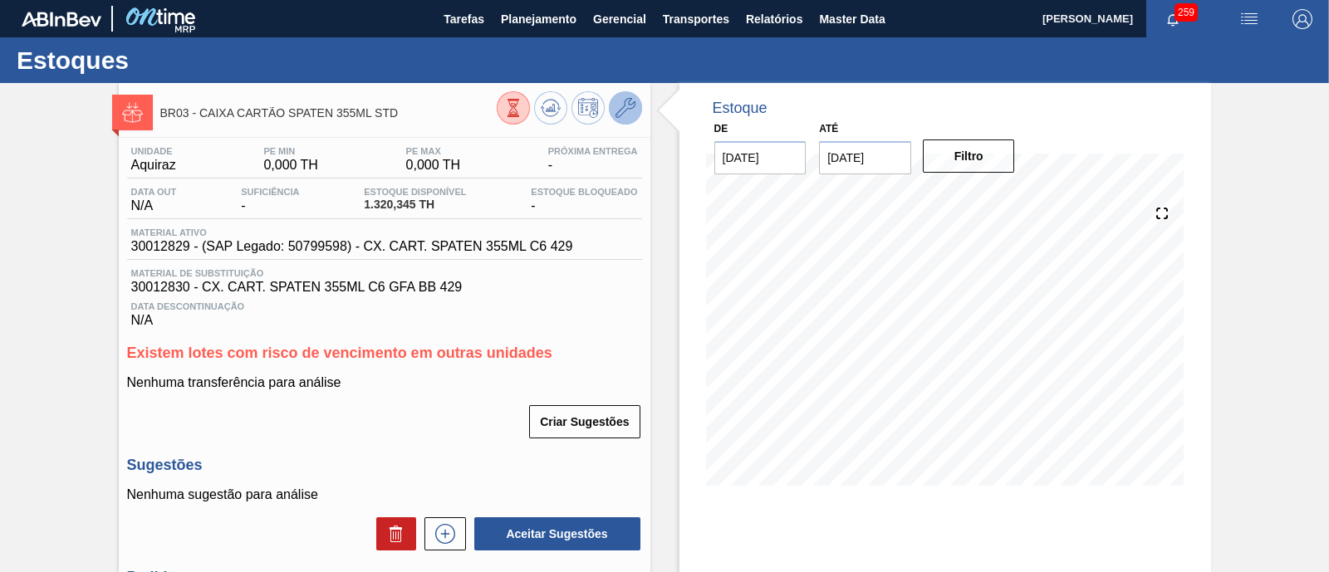
click at [616, 114] on icon at bounding box center [625, 108] width 20 height 20
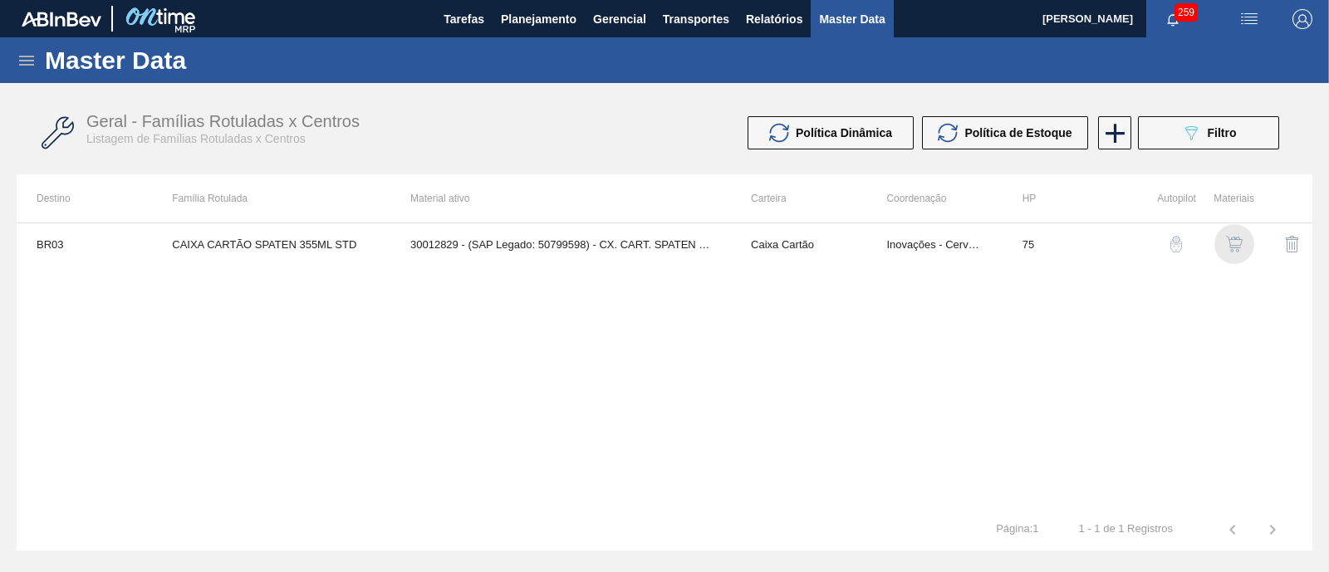
click at [1242, 239] on img "button" at bounding box center [1234, 244] width 17 height 17
